Goal: Task Accomplishment & Management: Use online tool/utility

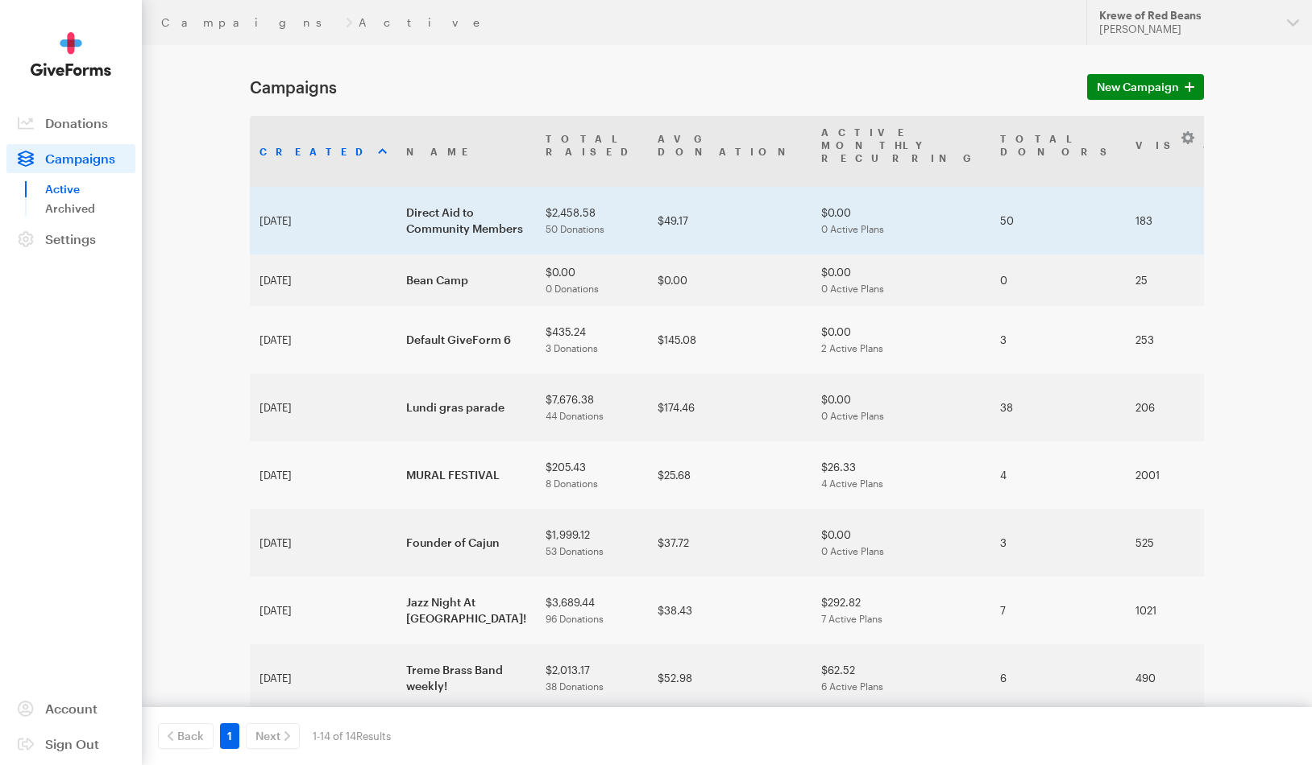
click at [417, 195] on td "Direct Aid to Community Members" at bounding box center [465, 221] width 139 height 68
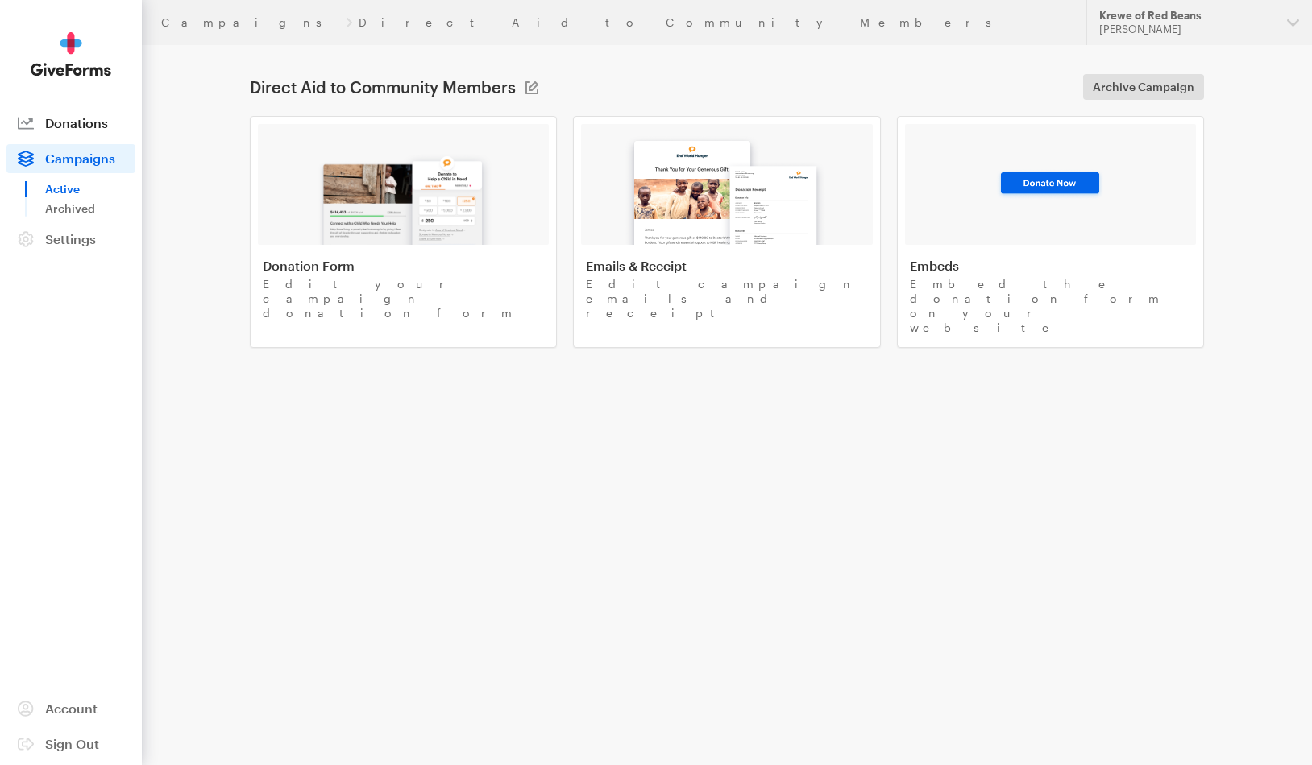
click at [104, 127] on span "Donations" at bounding box center [76, 122] width 63 height 15
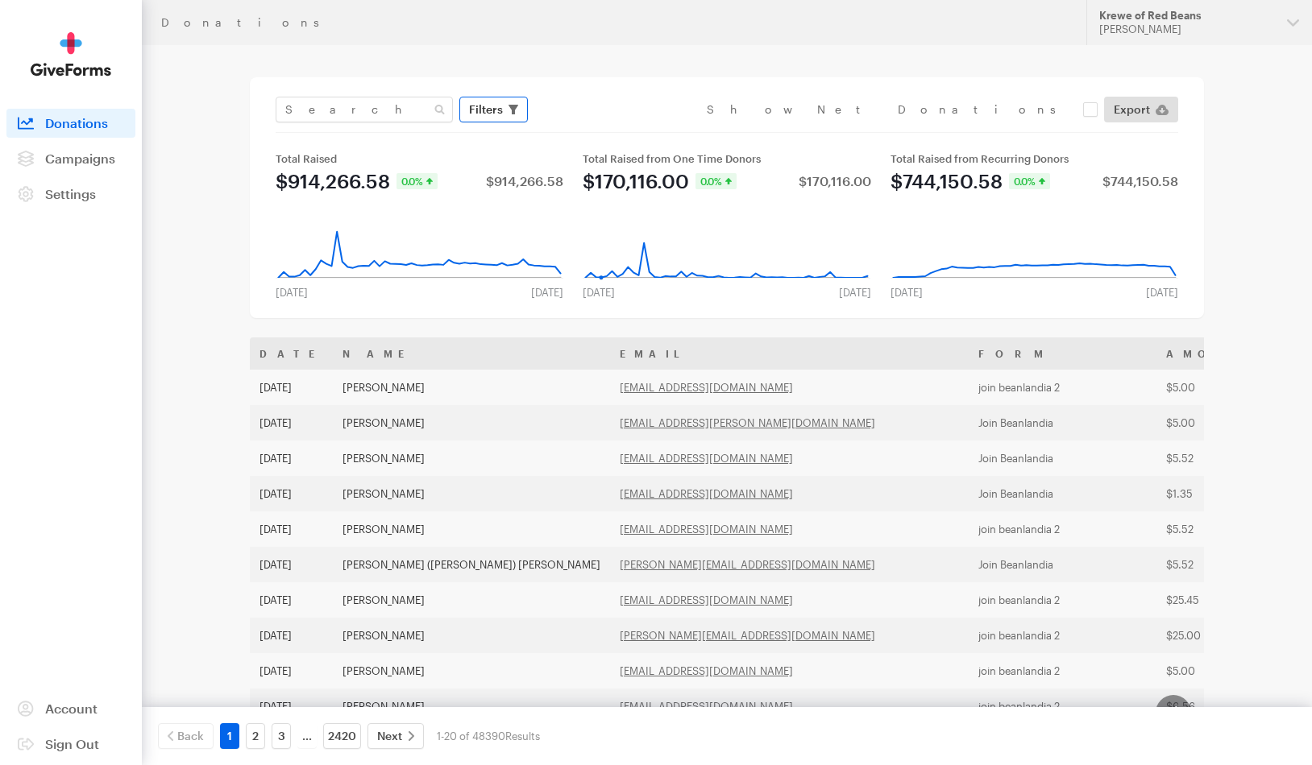
click at [489, 114] on span "Filters" at bounding box center [486, 109] width 34 height 19
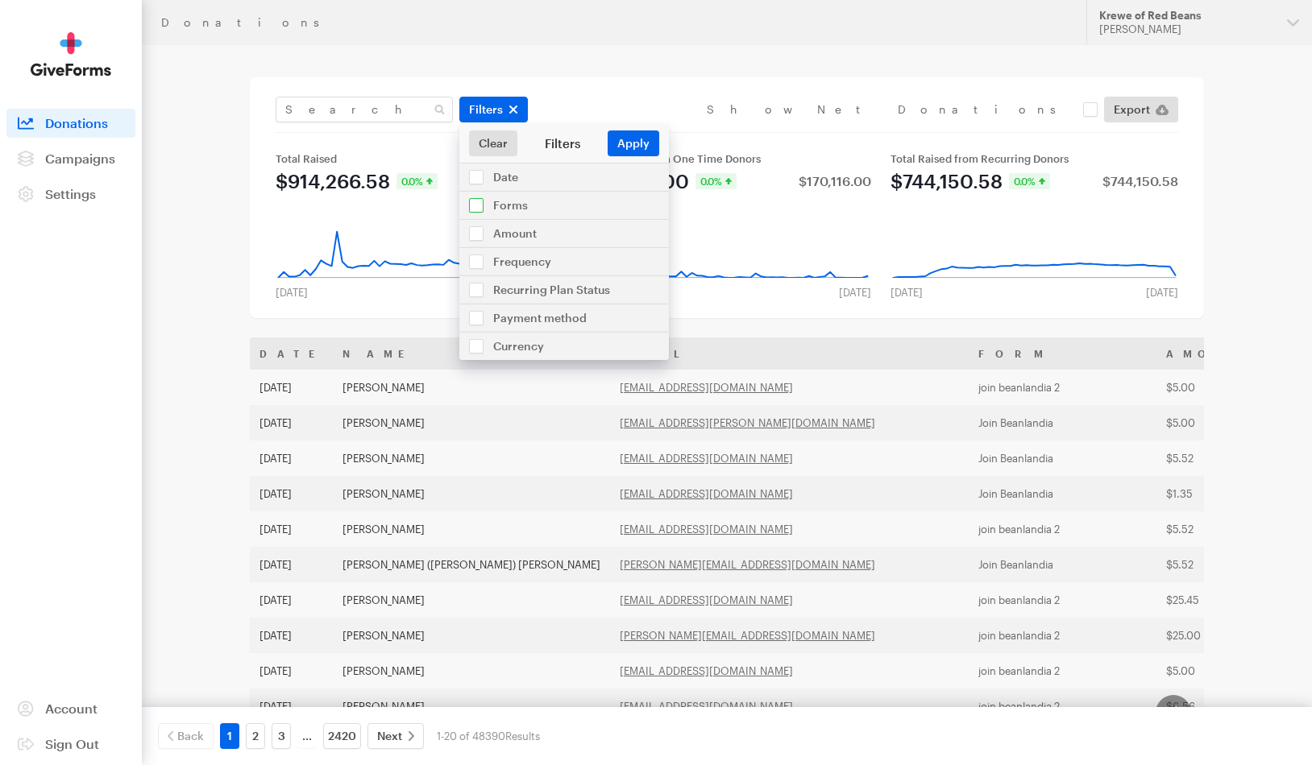
click at [496, 201] on input "checkbox" at bounding box center [563, 205] width 209 height 27
checkbox input "true"
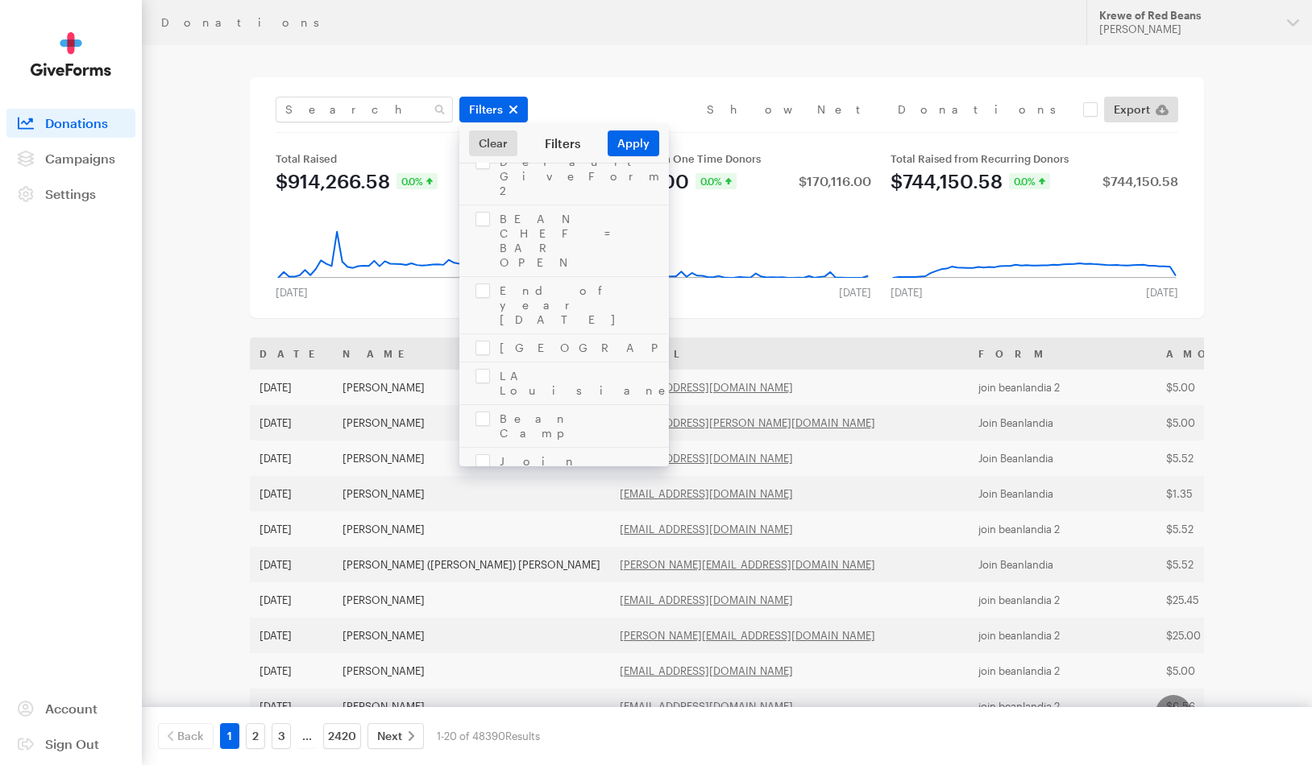
scroll to position [958, 0]
checkbox input "true"
click at [624, 143] on button "Apply" at bounding box center [634, 144] width 52 height 26
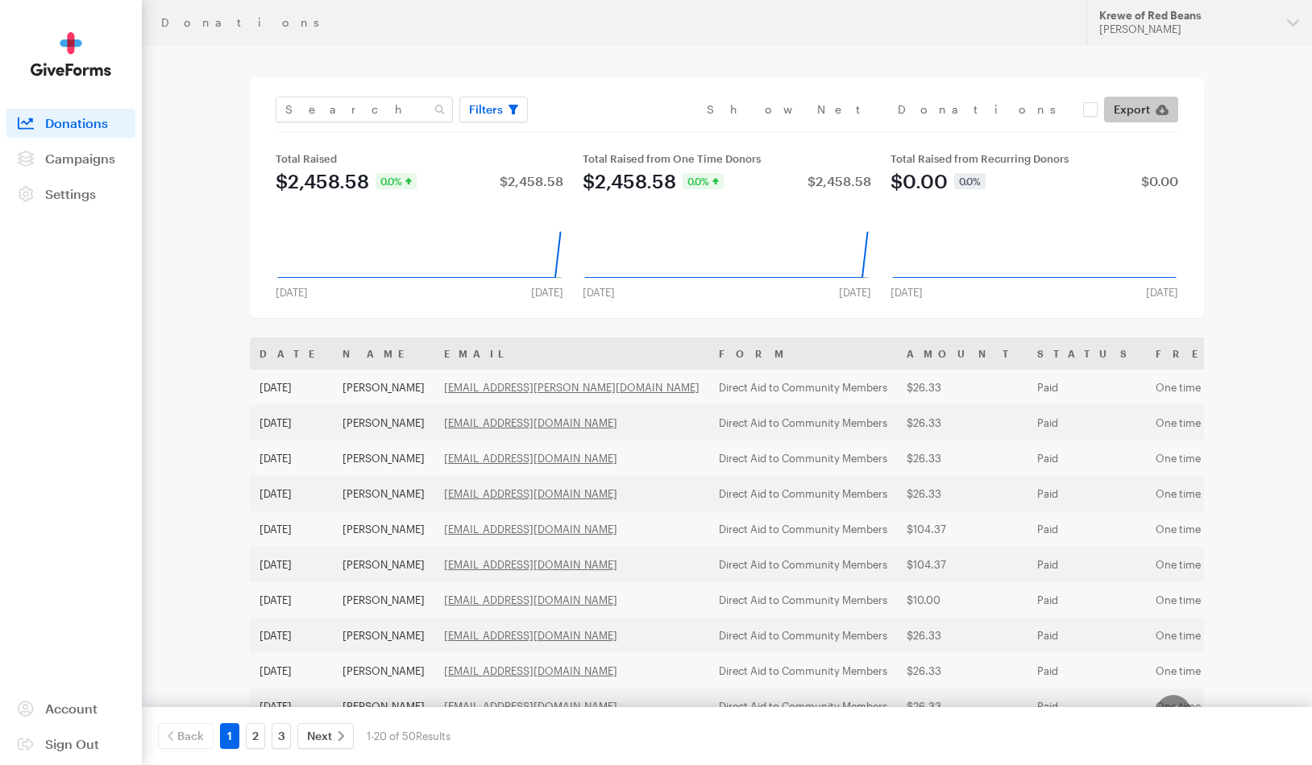
click at [1120, 110] on span "Export" at bounding box center [1132, 109] width 36 height 19
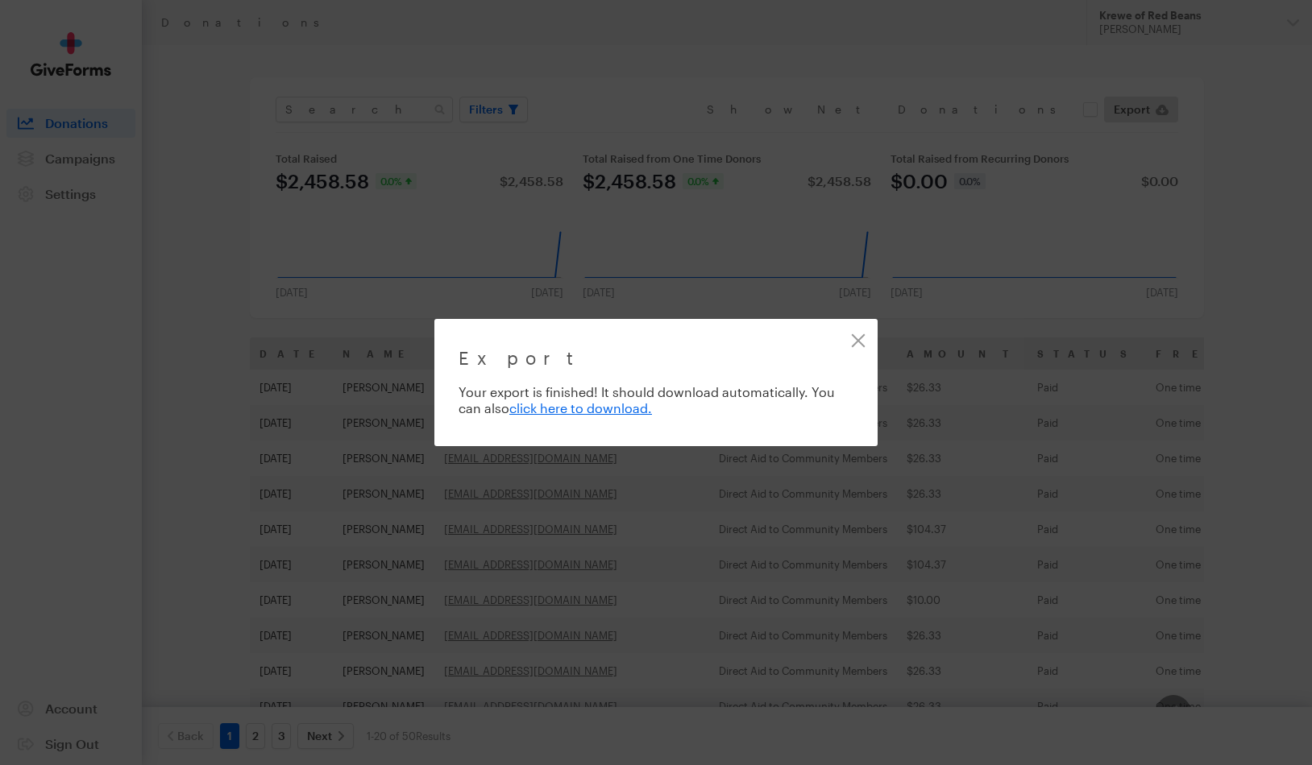
click at [1230, 437] on div "Export Exporting 50 of 50 donations Your export is finished! It should download…" at bounding box center [656, 382] width 1312 height 765
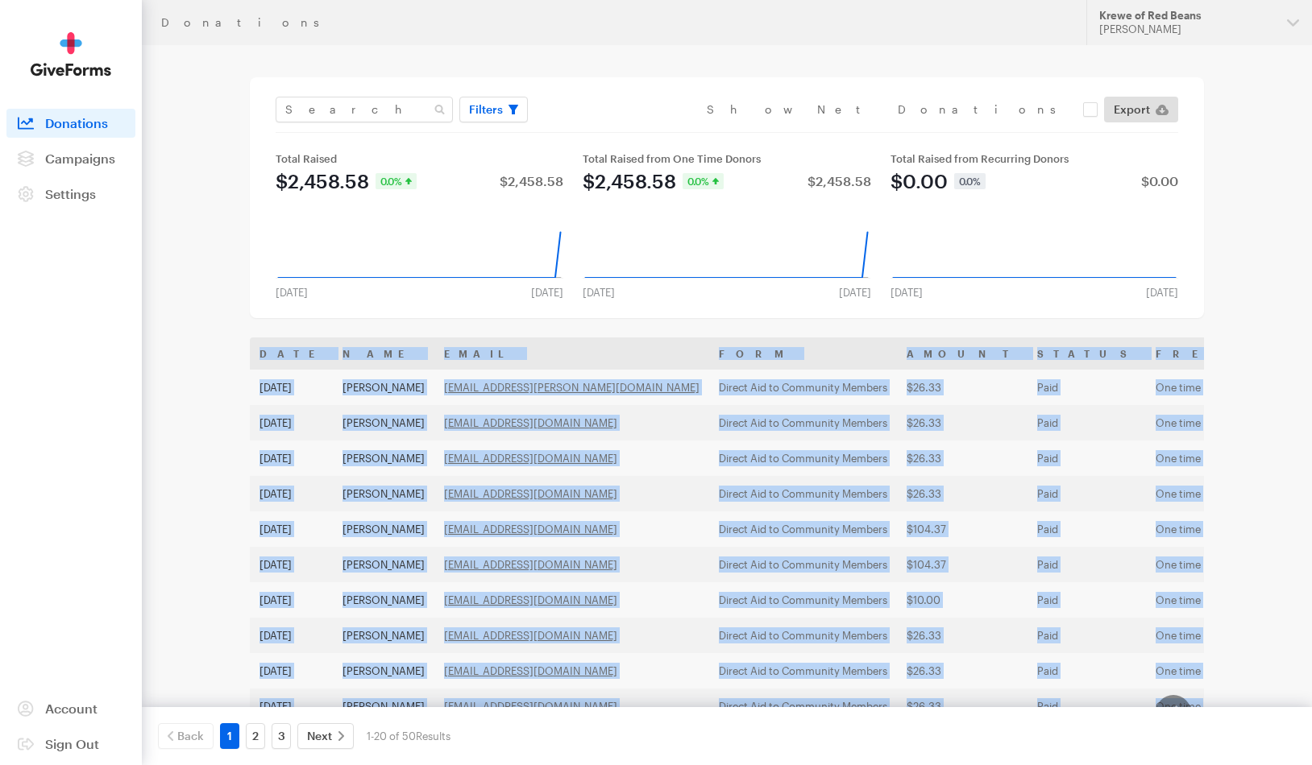
click at [1230, 437] on main "Donations Filters Clear Filters Apply Date Aug 12, 2025 - Sep 08, 2025 Forms pu…" at bounding box center [656, 608] width 1160 height 1126
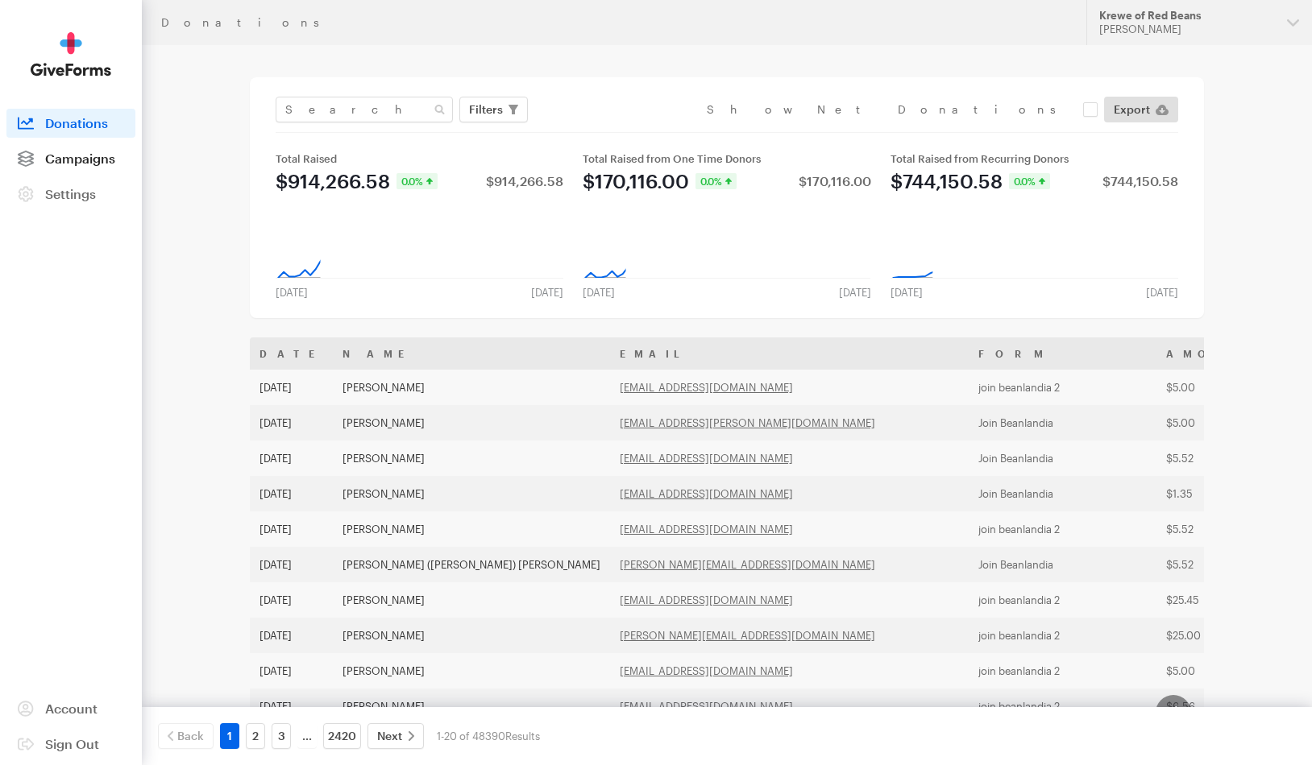
click at [98, 156] on span "Campaigns" at bounding box center [80, 158] width 70 height 15
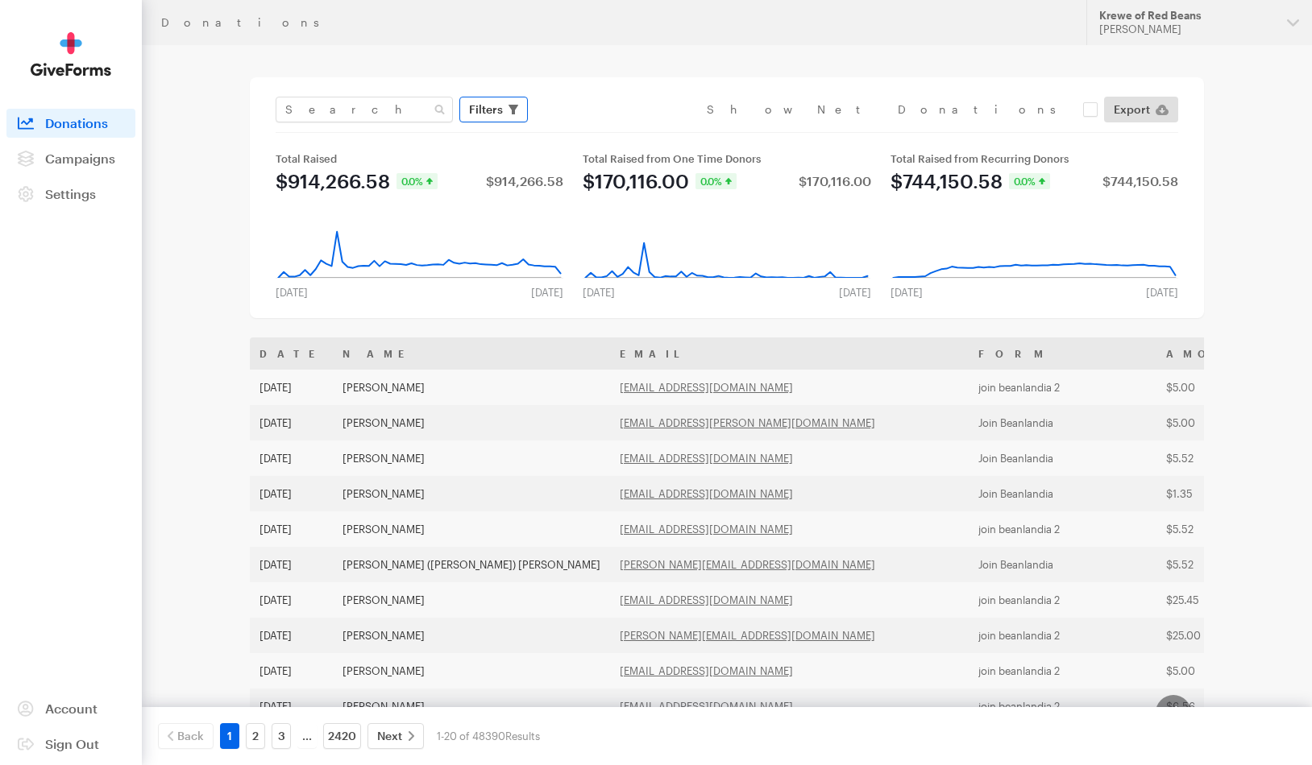
click at [506, 104] on button "Filters" at bounding box center [493, 110] width 68 height 26
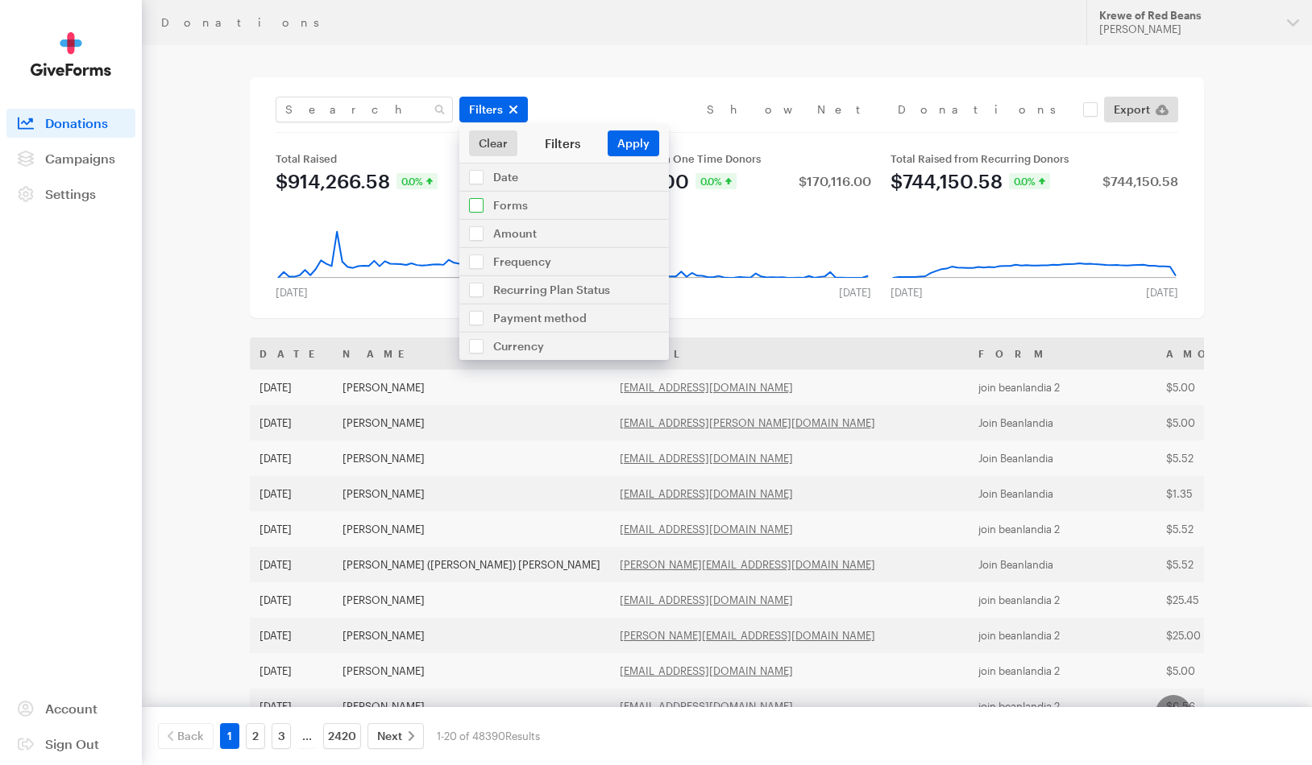
click at [506, 198] on input "checkbox" at bounding box center [563, 205] width 209 height 27
checkbox input "true"
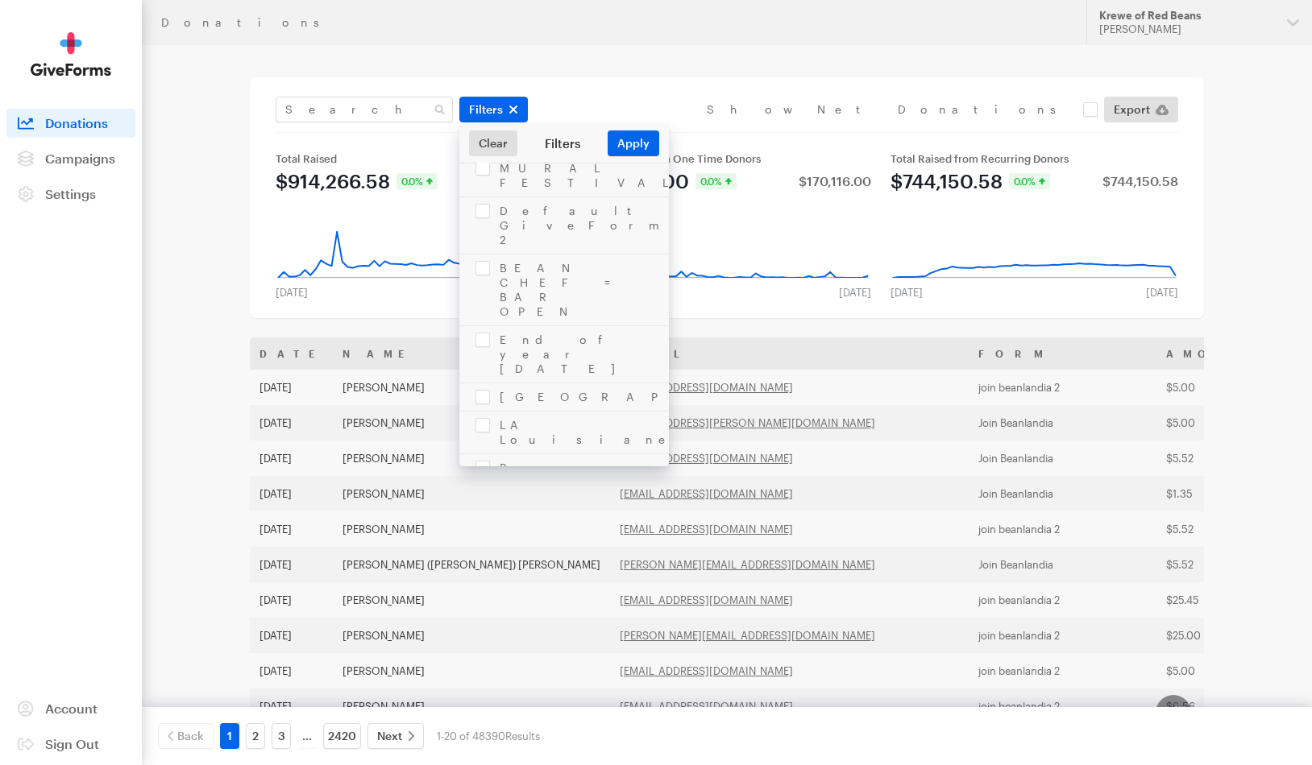
scroll to position [914, 0]
checkbox input "true"
click at [632, 141] on button "Apply" at bounding box center [634, 144] width 52 height 26
